Goal: Check status: Check status

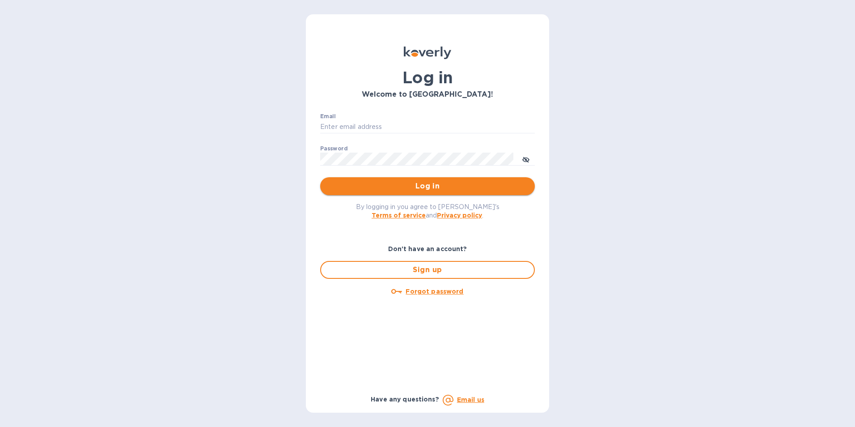
type input "[EMAIL_ADDRESS][DOMAIN_NAME]"
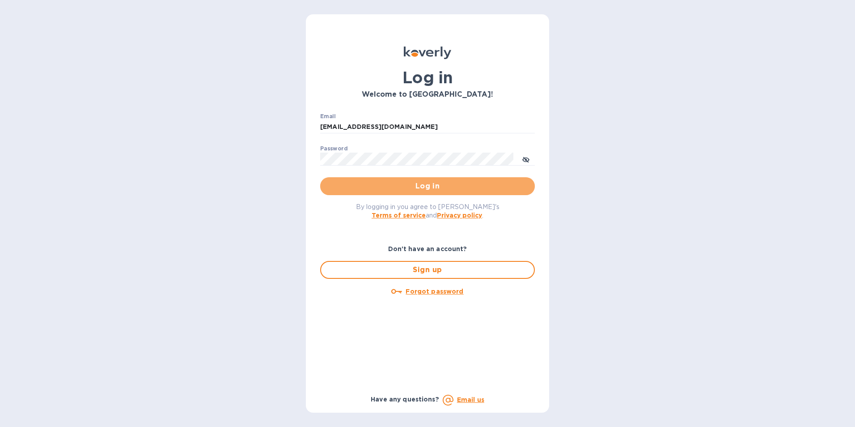
click at [387, 184] on span "Log in" at bounding box center [427, 186] width 200 height 11
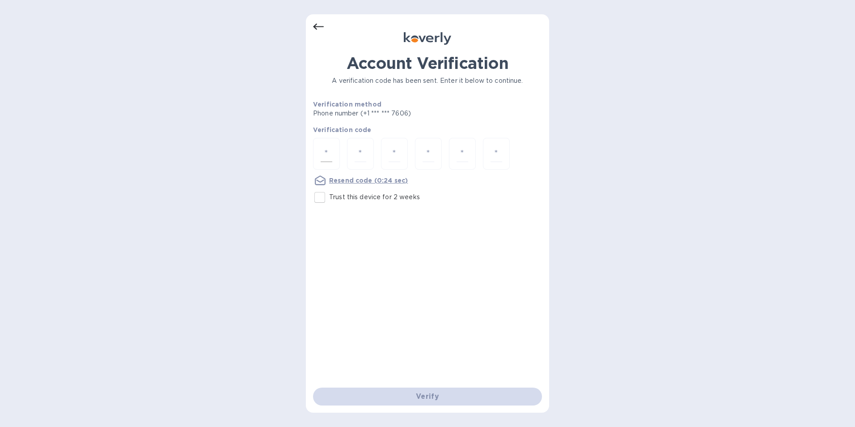
click at [328, 144] on div at bounding box center [326, 154] width 27 height 32
paste input "4"
type input "4"
type input "7"
type input "2"
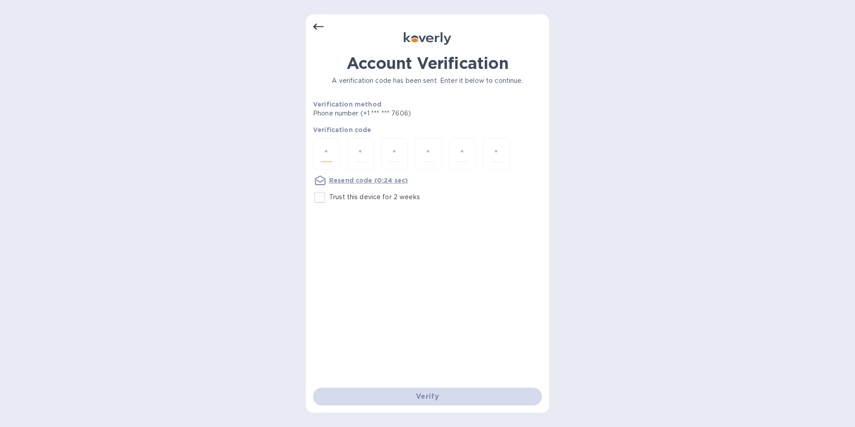
type input "0"
type input "9"
type input "0"
